Goal: Information Seeking & Learning: Learn about a topic

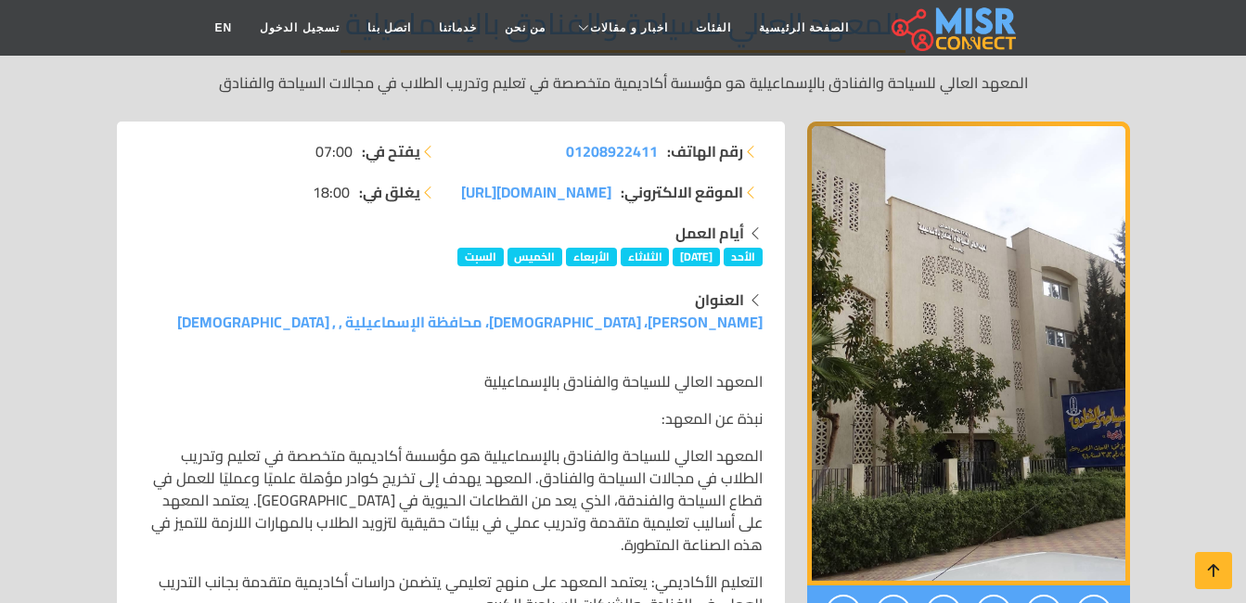
scroll to position [298, 0]
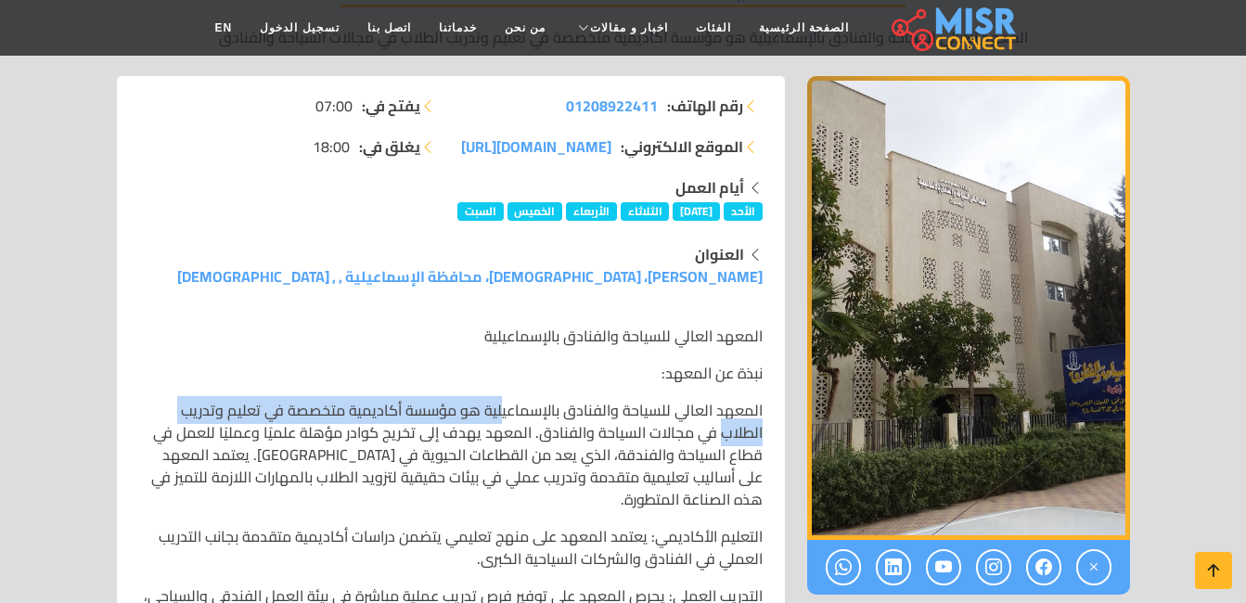
drag, startPoint x: 474, startPoint y: 412, endPoint x: 109, endPoint y: 414, distance: 364.7
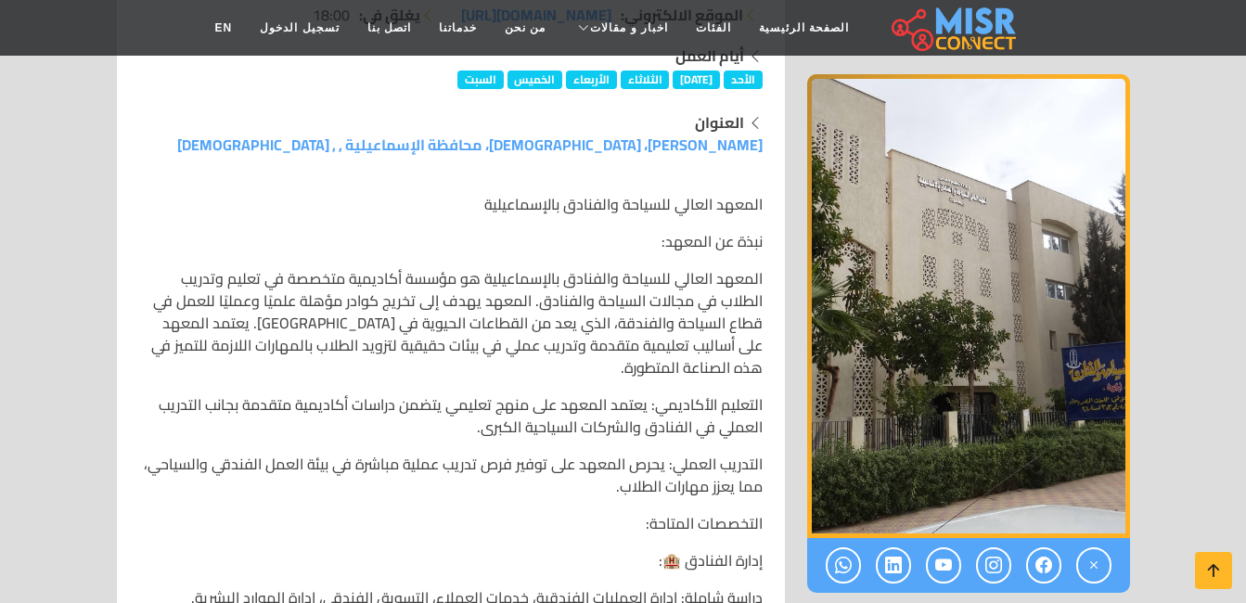
scroll to position [576, 0]
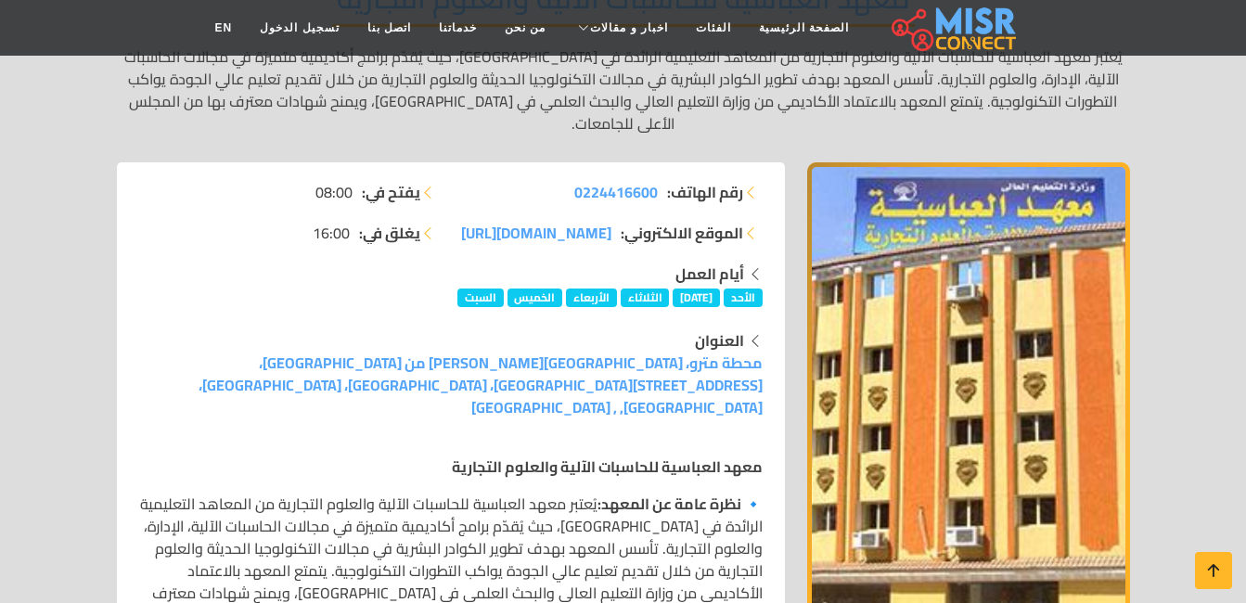
scroll to position [371, 0]
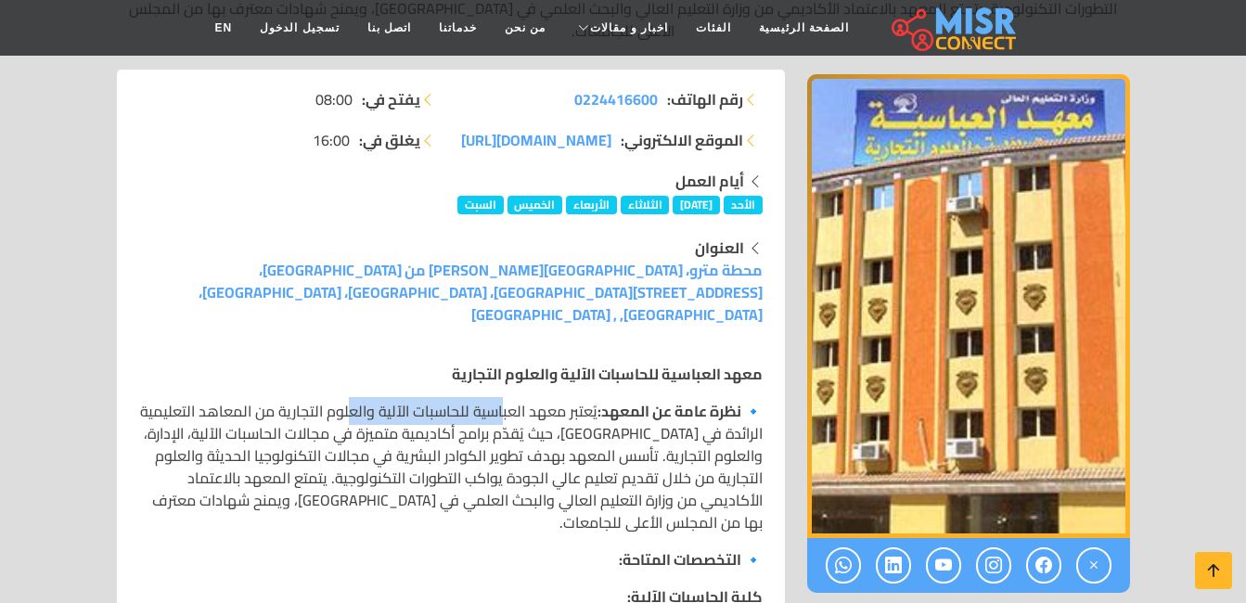
drag, startPoint x: 400, startPoint y: 368, endPoint x: 367, endPoint y: 354, distance: 35.7
click at [356, 400] on p "🔹 نظرة عامة عن المعهد: يُعتبر معهد العباسية للحاسبات الآلية والعلوم التجارية من…" at bounding box center [451, 467] width 624 height 134
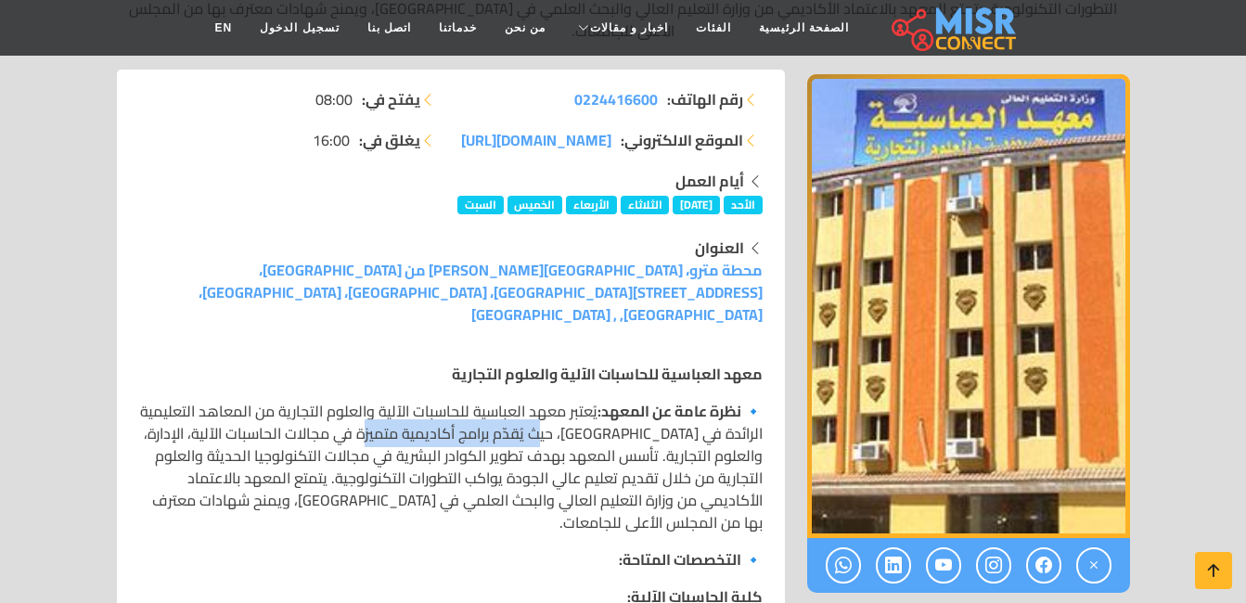
drag, startPoint x: 557, startPoint y: 382, endPoint x: 393, endPoint y: 382, distance: 164.2
click at [393, 400] on p "🔹 نظرة عامة عن المعهد: يُعتبر معهد العباسية للحاسبات الآلية والعلوم التجارية من…" at bounding box center [451, 467] width 624 height 134
drag, startPoint x: 393, startPoint y: 382, endPoint x: 360, endPoint y: 300, distance: 88.7
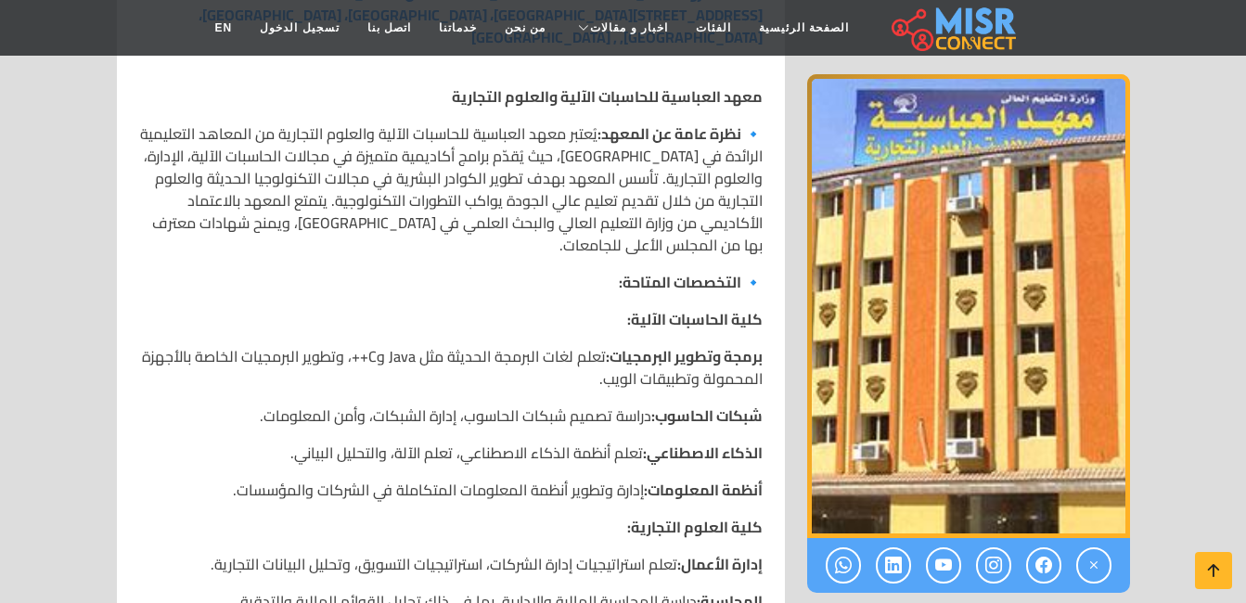
scroll to position [650, 0]
drag, startPoint x: 578, startPoint y: 290, endPoint x: 364, endPoint y: 280, distance: 214.6
click at [364, 344] on p "برمجة وتطوير البرمجيات: تعلم لغات البرمجة الحديثة مثل Java وC++، وتطوير البرمجي…" at bounding box center [451, 366] width 624 height 45
drag, startPoint x: 364, startPoint y: 280, endPoint x: 393, endPoint y: 285, distance: 29.1
click at [364, 344] on p "برمجة وتطوير البرمجيات: تعلم لغات البرمجة الحديثة مثل Java وC++، وتطوير البرمجي…" at bounding box center [451, 366] width 624 height 45
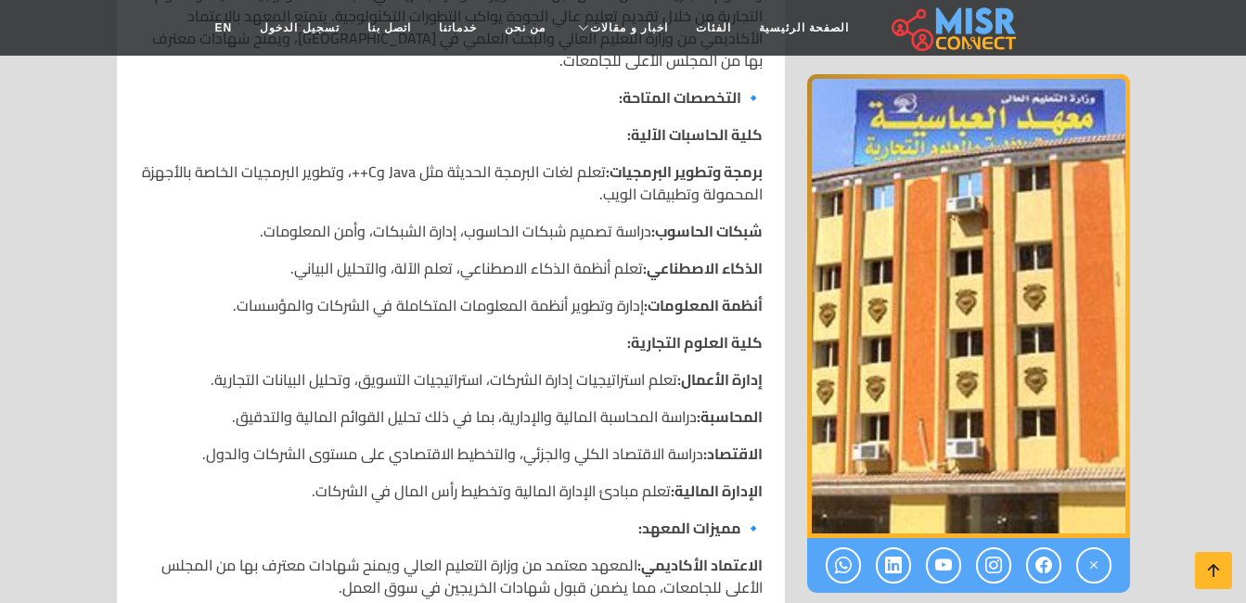
scroll to position [835, 0]
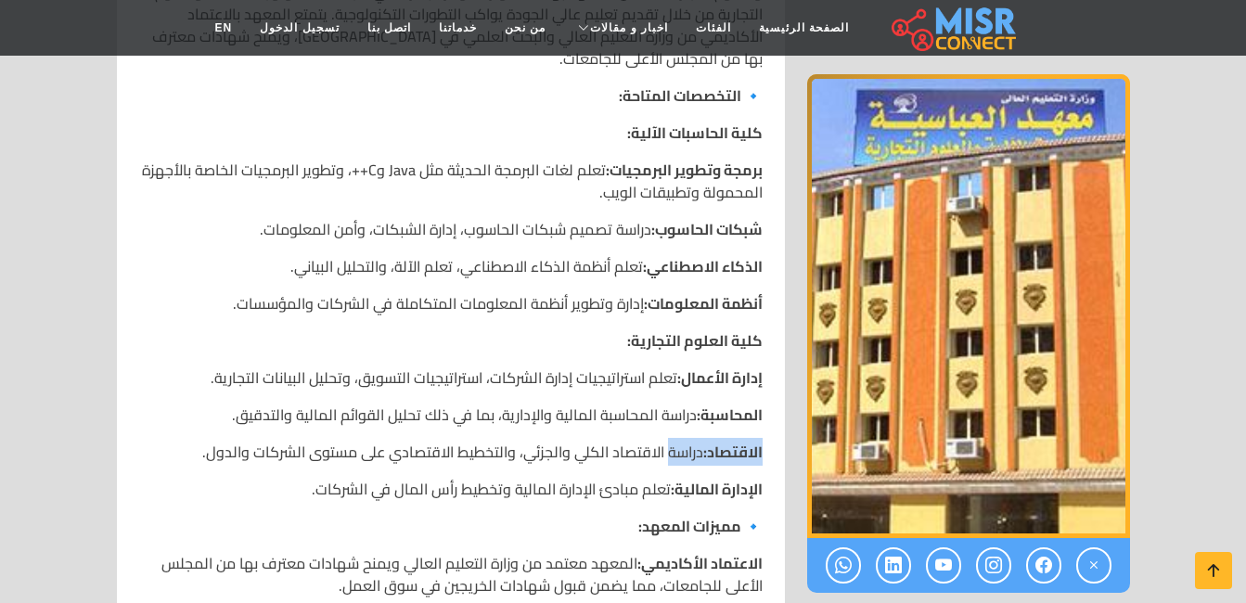
drag, startPoint x: 774, startPoint y: 380, endPoint x: 676, endPoint y: 381, distance: 97.4
drag, startPoint x: 676, startPoint y: 381, endPoint x: 656, endPoint y: 439, distance: 61.0
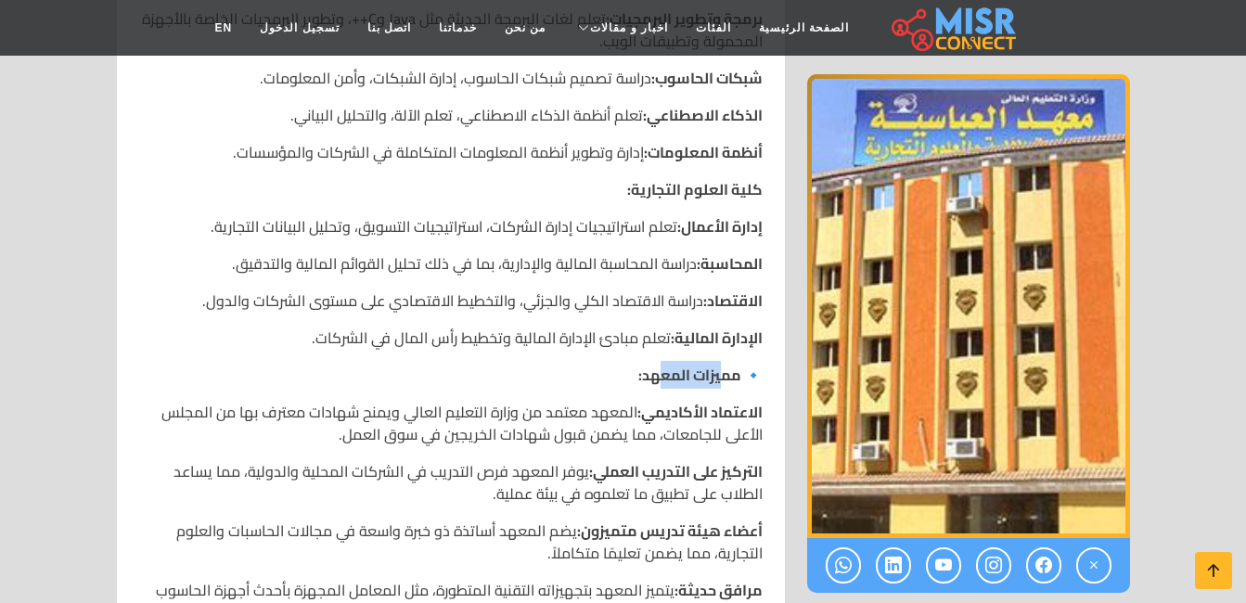
scroll to position [1206, 0]
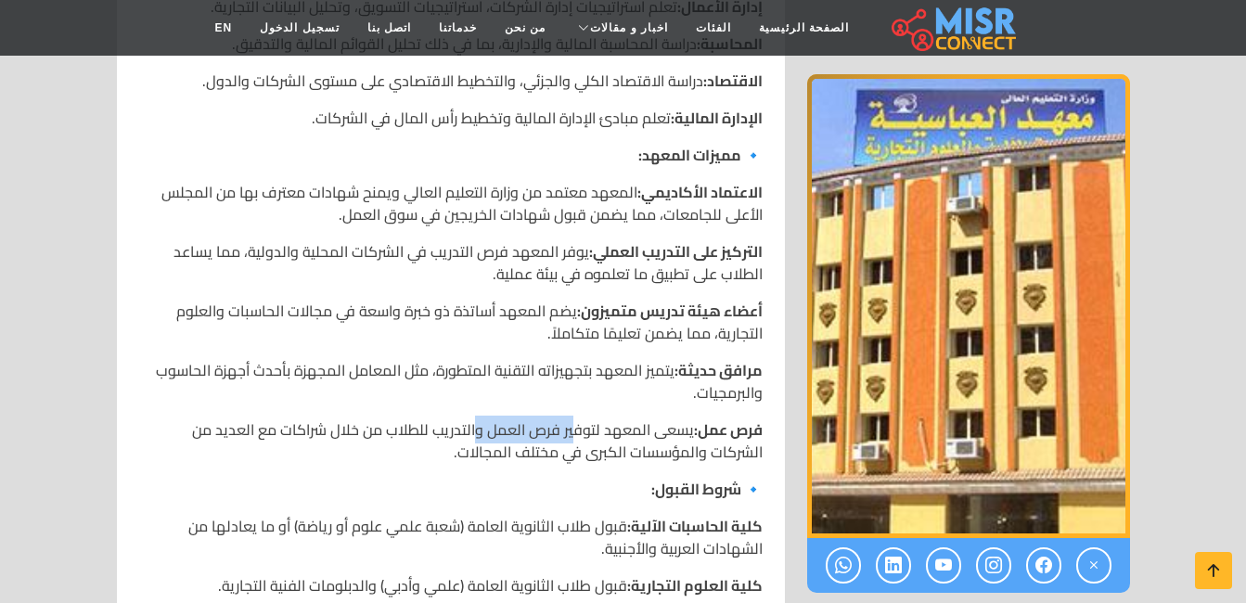
drag, startPoint x: 561, startPoint y: 362, endPoint x: 464, endPoint y: 367, distance: 97.5
click at [464, 419] on p "فرص عمل: يسعى المعهد لتوفير فرص العمل والتدريب للطلاب من خلال شراكات مع العديد …" at bounding box center [451, 441] width 624 height 45
drag, startPoint x: 464, startPoint y: 367, endPoint x: 417, endPoint y: 373, distance: 47.8
click at [422, 419] on p "فرص عمل: يسعى المعهد لتوفير فرص العمل والتدريب للطلاب من خلال شراكات مع العديد …" at bounding box center [451, 441] width 624 height 45
drag, startPoint x: 417, startPoint y: 373, endPoint x: 305, endPoint y: 367, distance: 111.5
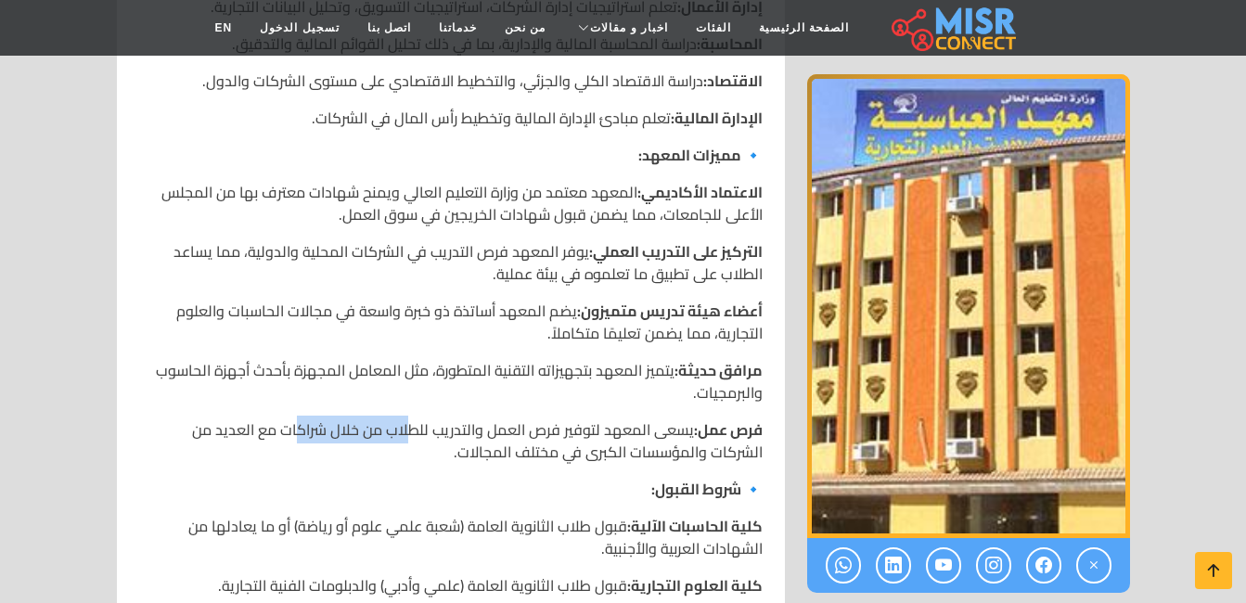
click at [305, 419] on p "فرص عمل: يسعى المعهد لتوفير فرص العمل والتدريب للطلاب من خلال شراكات مع العديد …" at bounding box center [451, 441] width 624 height 45
drag, startPoint x: 305, startPoint y: 367, endPoint x: 375, endPoint y: 414, distance: 83.6
click at [373, 478] on p "🔹 شروط القبول:" at bounding box center [451, 489] width 624 height 22
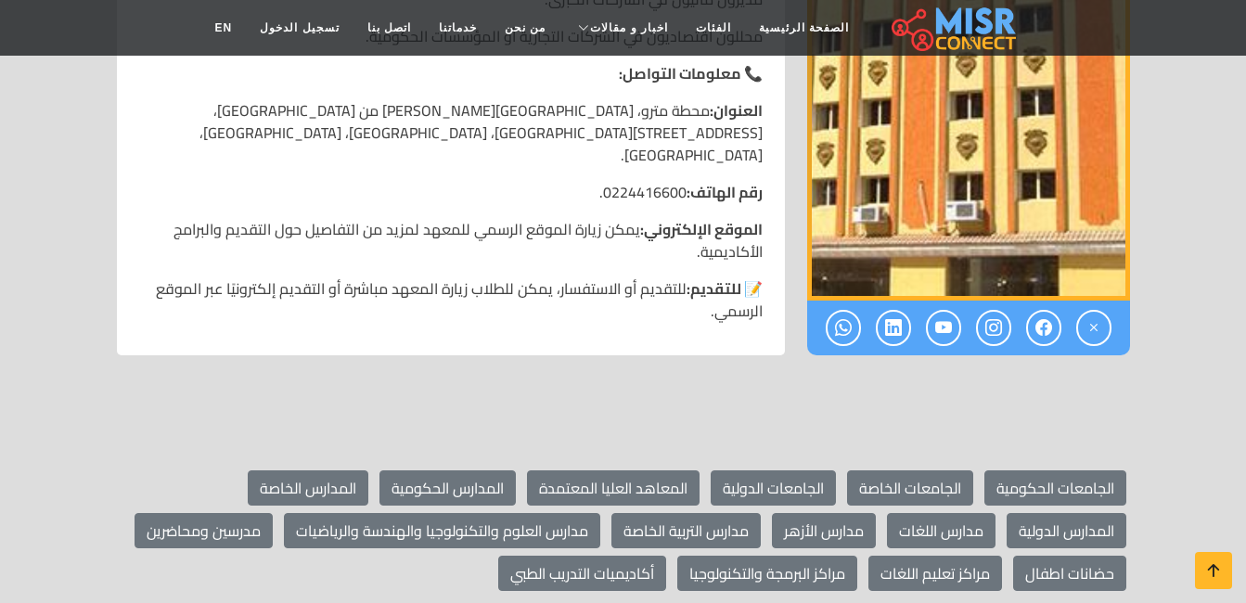
scroll to position [2227, 0]
